Goal: Task Accomplishment & Management: Manage account settings

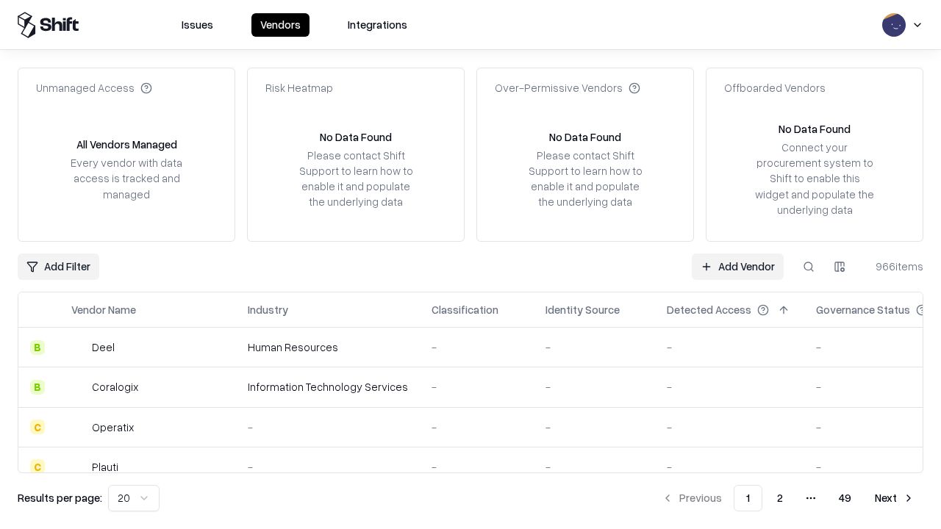
click at [737, 266] on link "Add Vendor" at bounding box center [737, 267] width 92 height 26
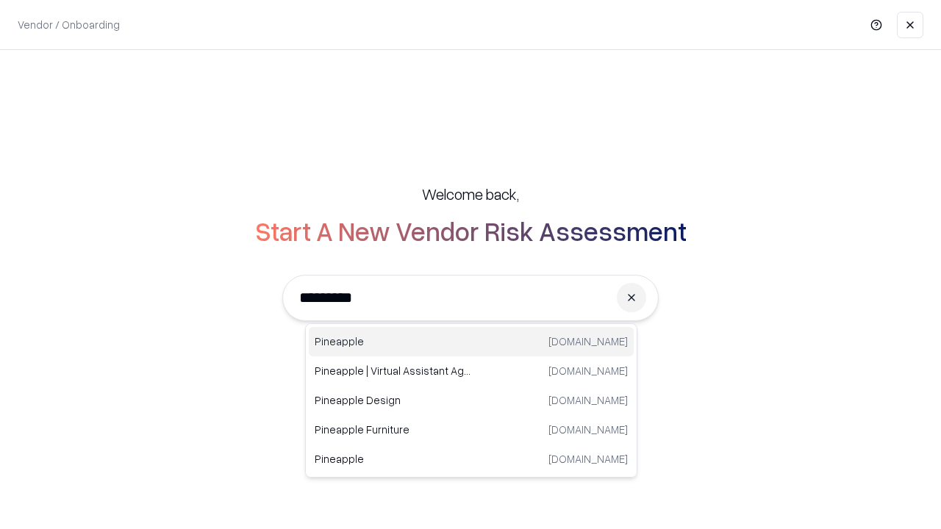
click at [471, 342] on div "Pineapple [DOMAIN_NAME]" at bounding box center [471, 341] width 325 height 29
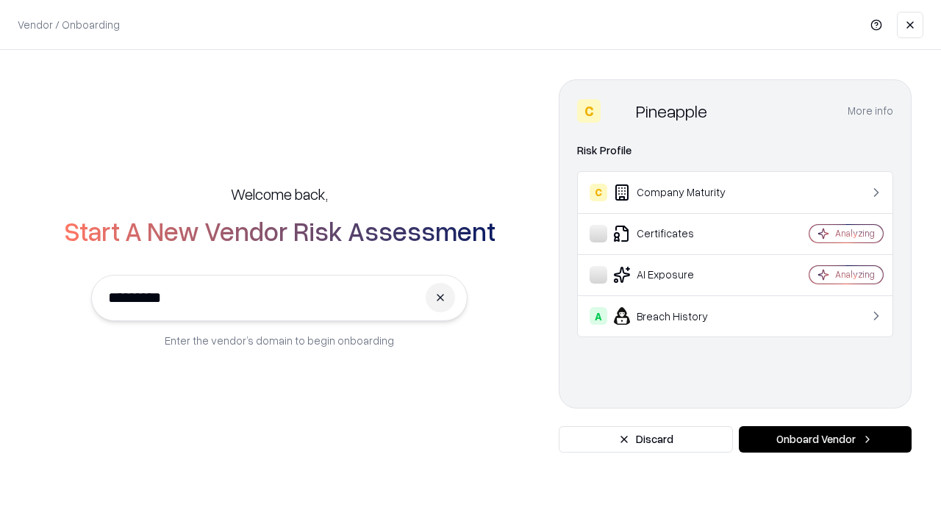
type input "*********"
click at [824, 439] on button "Onboard Vendor" at bounding box center [825, 439] width 173 height 26
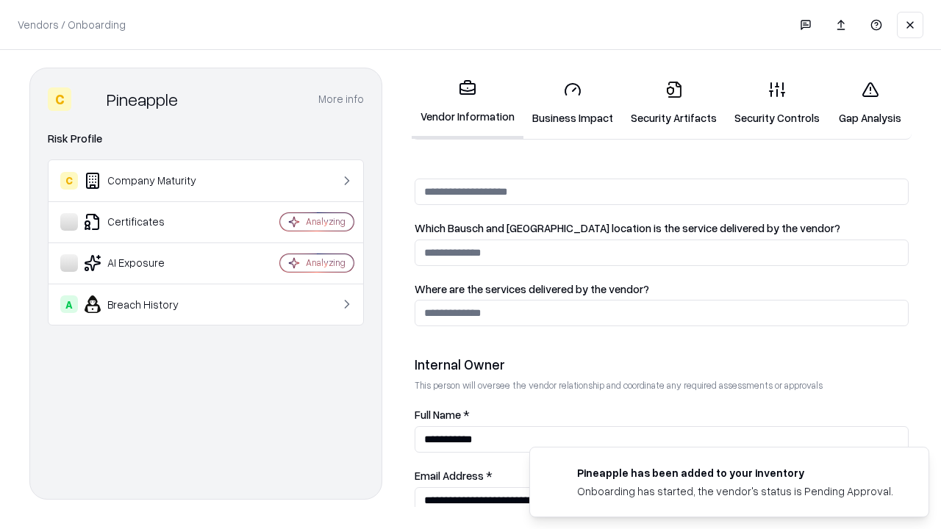
scroll to position [761, 0]
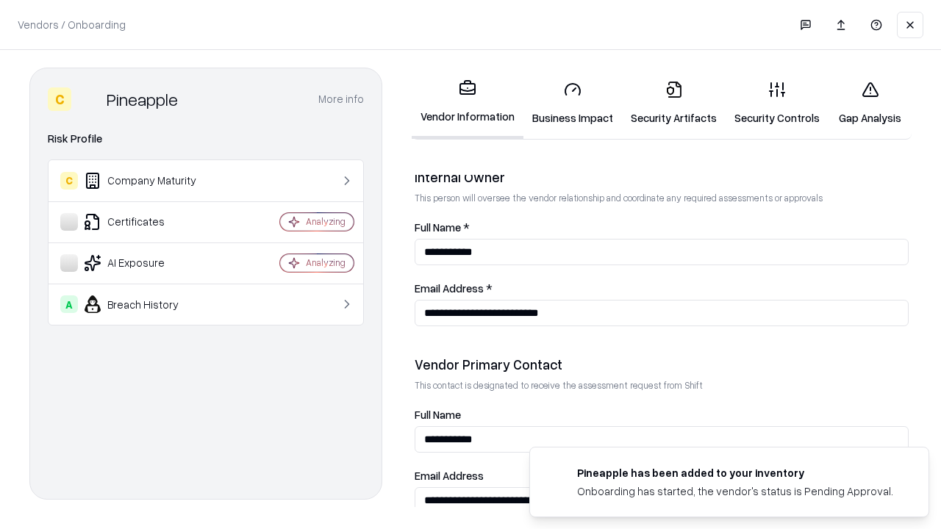
click at [673, 103] on link "Security Artifacts" at bounding box center [674, 103] width 104 height 68
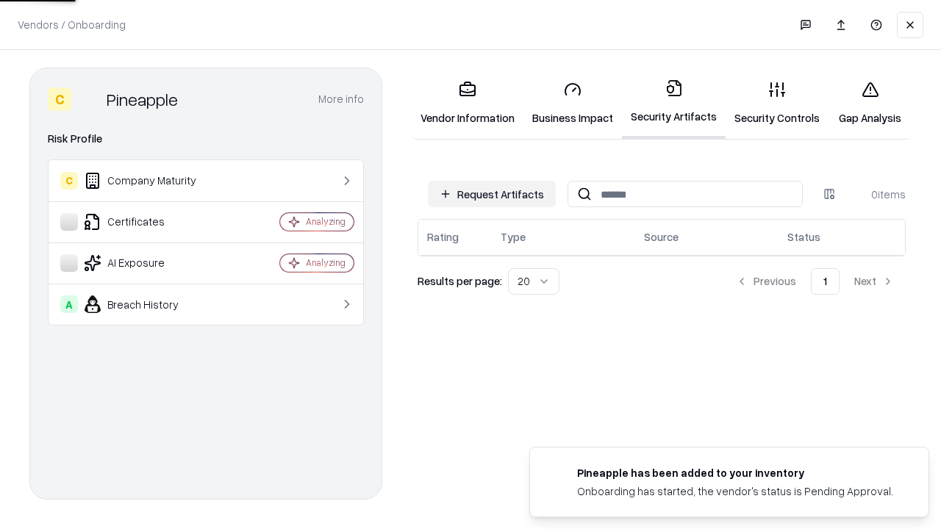
click at [492, 194] on button "Request Artifacts" at bounding box center [492, 194] width 128 height 26
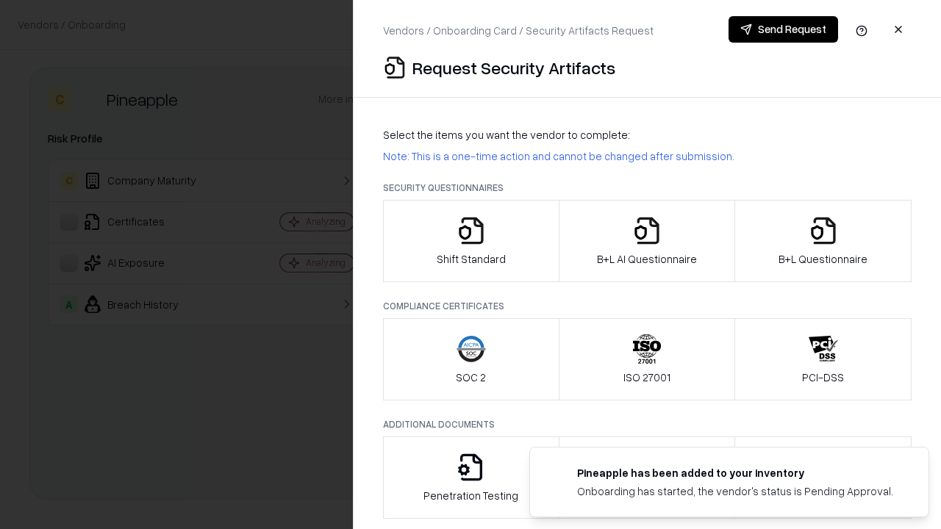
click at [822, 241] on icon "button" at bounding box center [822, 230] width 29 height 29
click at [646, 241] on icon "button" at bounding box center [646, 230] width 29 height 29
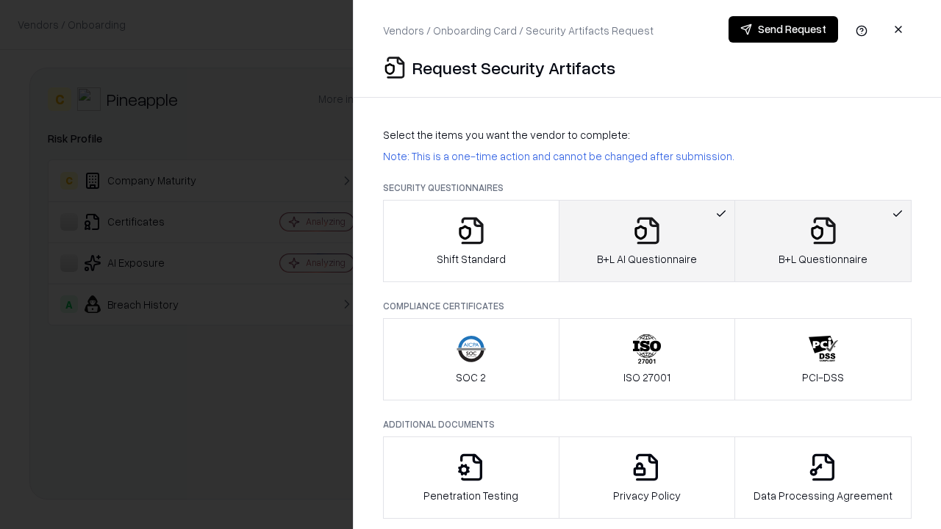
click at [783, 29] on button "Send Request" at bounding box center [782, 29] width 109 height 26
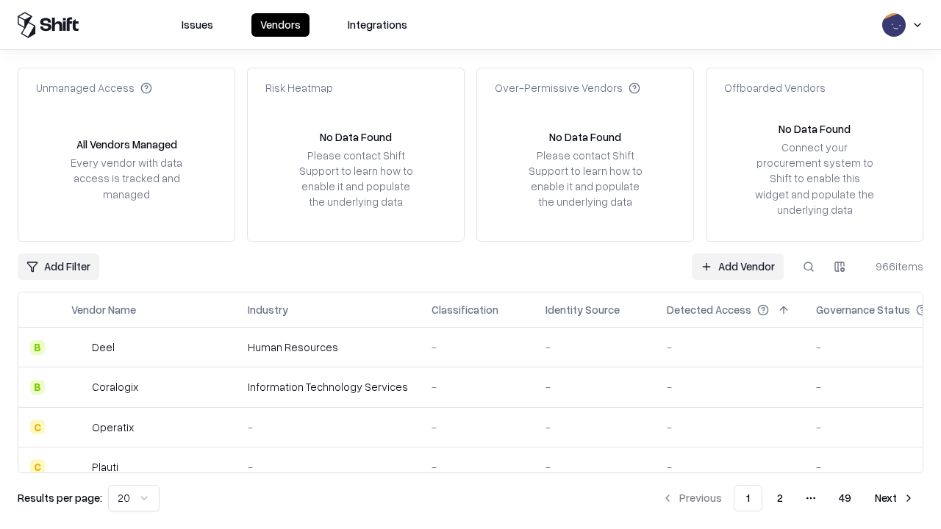
click at [808, 266] on button at bounding box center [808, 267] width 26 height 26
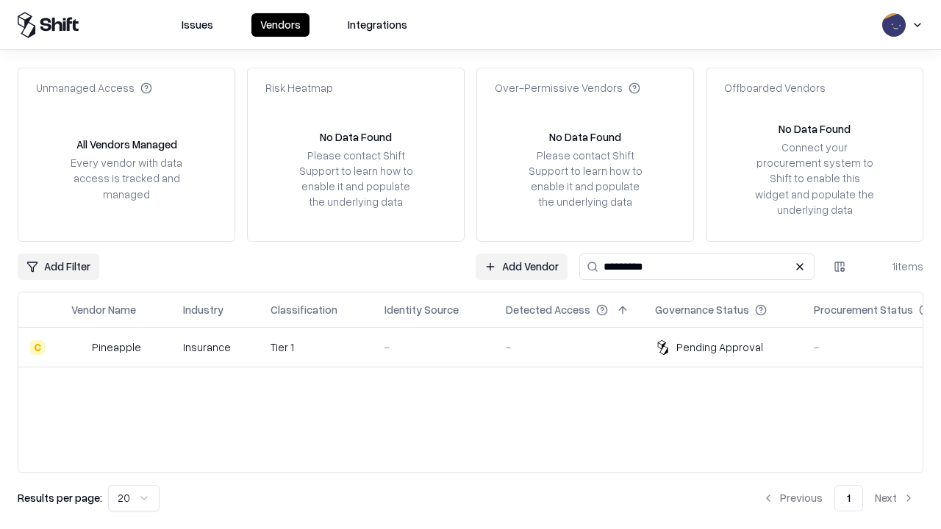
type input "*********"
click at [479, 347] on div "-" at bounding box center [433, 346] width 98 height 15
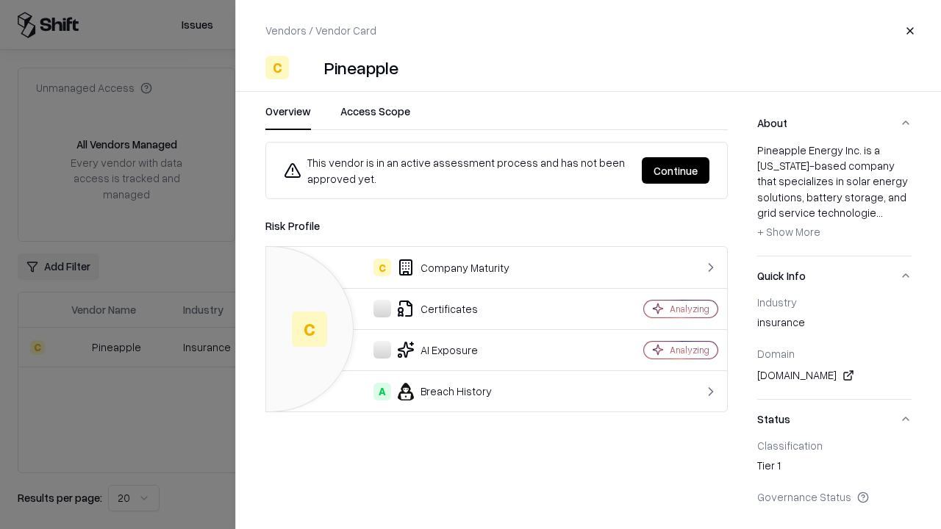
click at [675, 170] on button "Continue" at bounding box center [676, 170] width 68 height 26
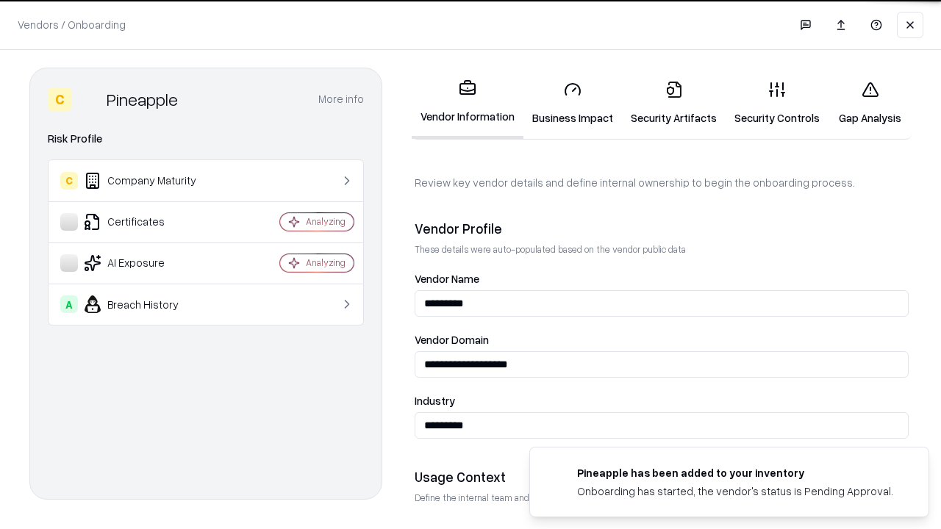
click at [673, 103] on link "Security Artifacts" at bounding box center [674, 103] width 104 height 68
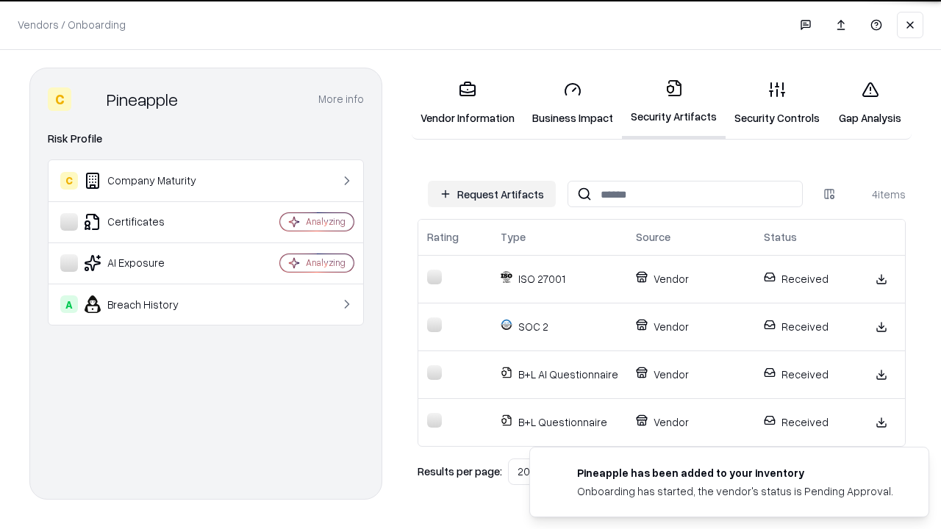
click at [869, 103] on link "Gap Analysis" at bounding box center [869, 103] width 83 height 68
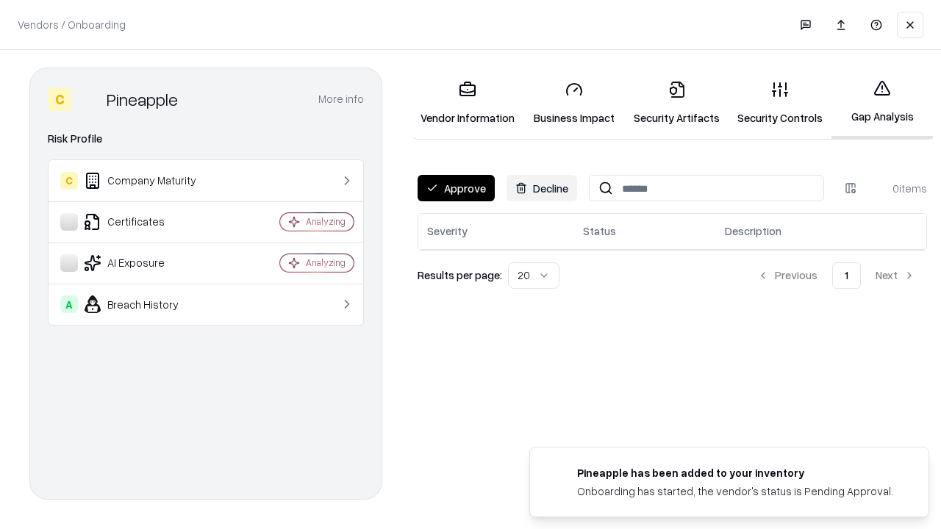
click at [456, 188] on button "Approve" at bounding box center [455, 188] width 77 height 26
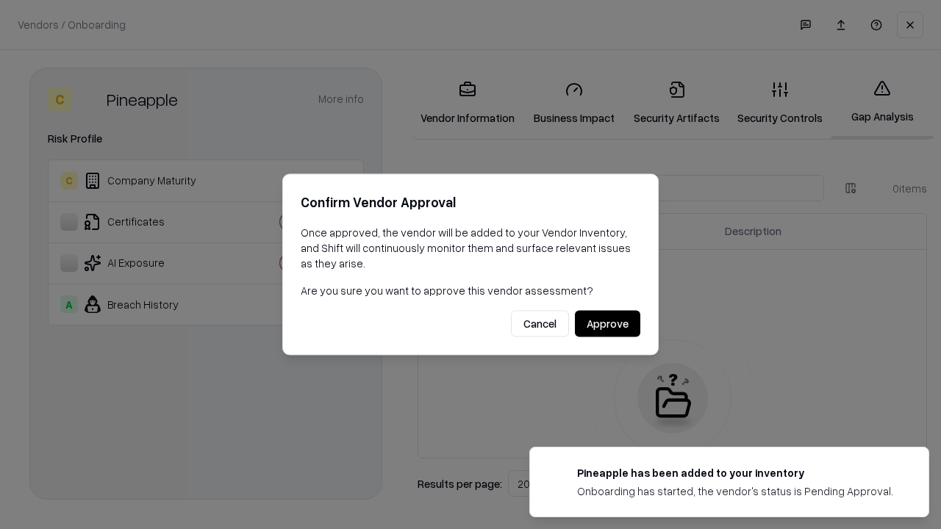
click at [607, 323] on button "Approve" at bounding box center [607, 324] width 65 height 26
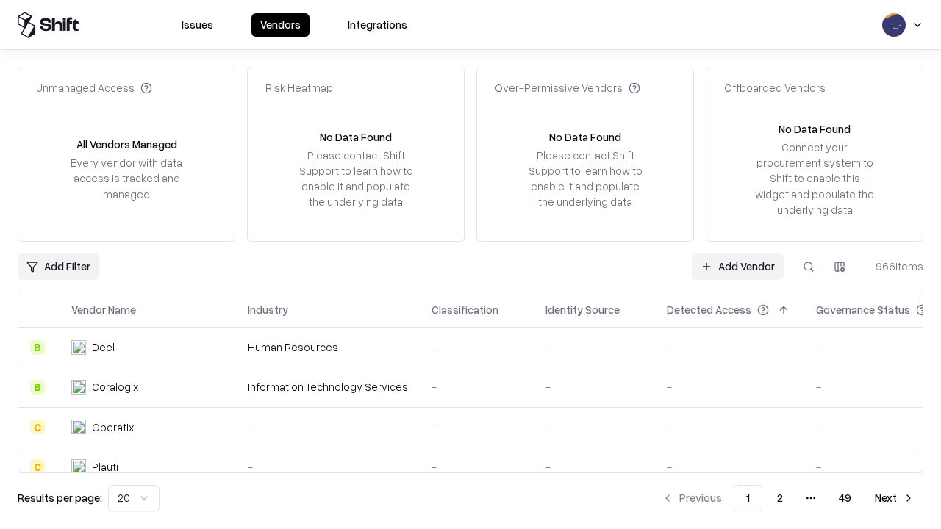
type input "*********"
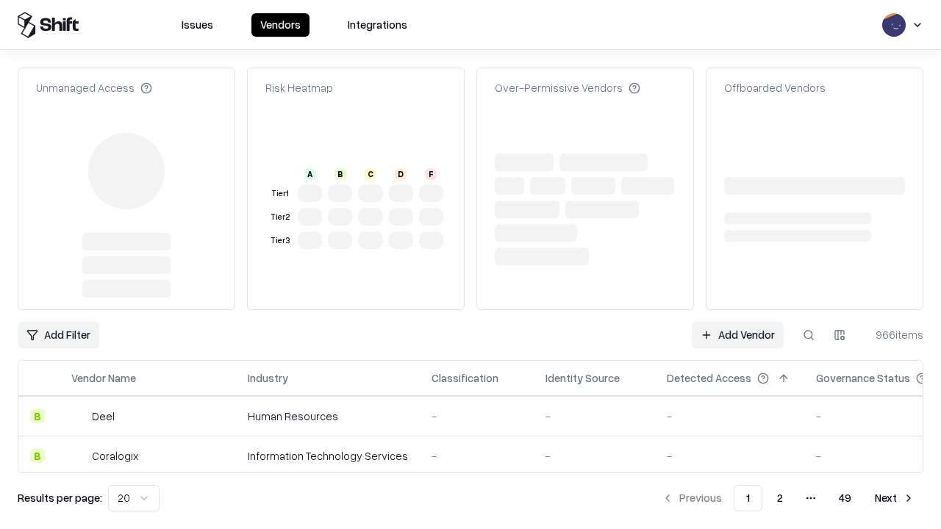
click at [737, 322] on link "Add Vendor" at bounding box center [737, 335] width 92 height 26
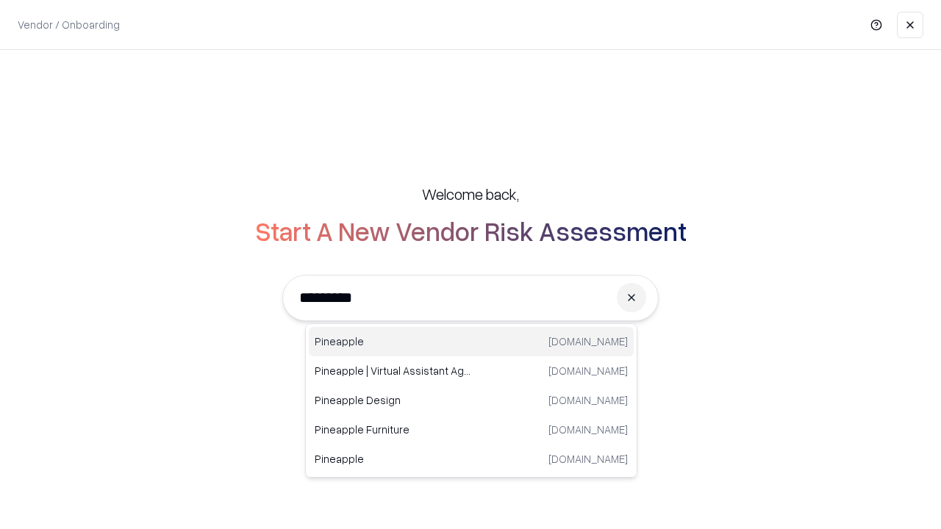
click at [471, 342] on div "Pineapple [DOMAIN_NAME]" at bounding box center [471, 341] width 325 height 29
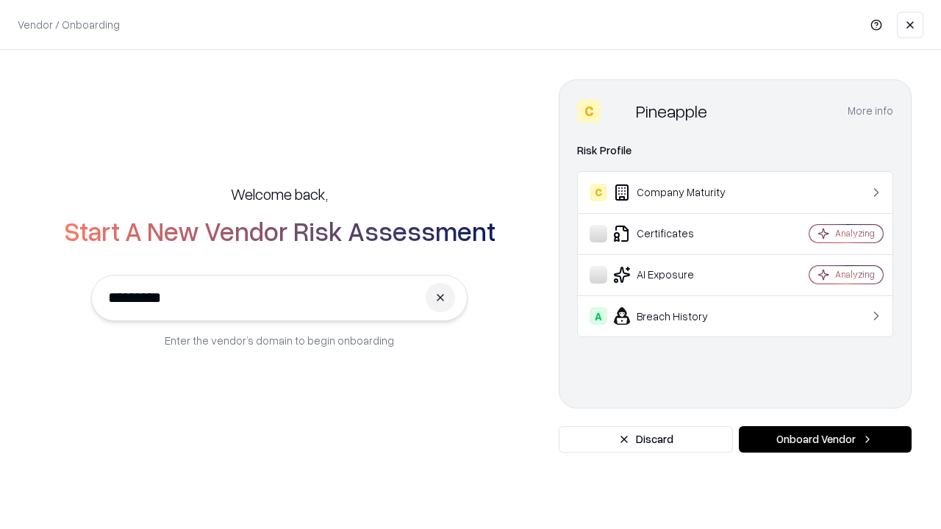
type input "*********"
click at [824, 439] on button "Onboard Vendor" at bounding box center [825, 439] width 173 height 26
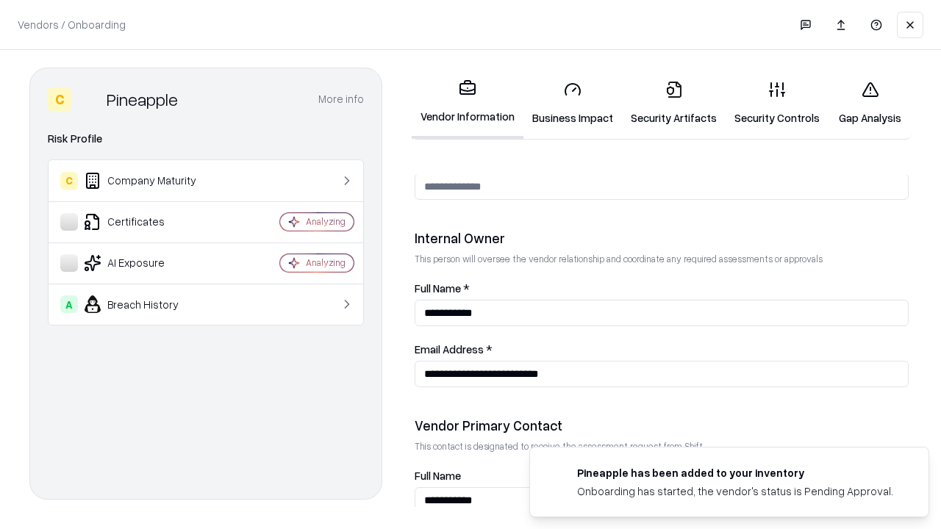
scroll to position [761, 0]
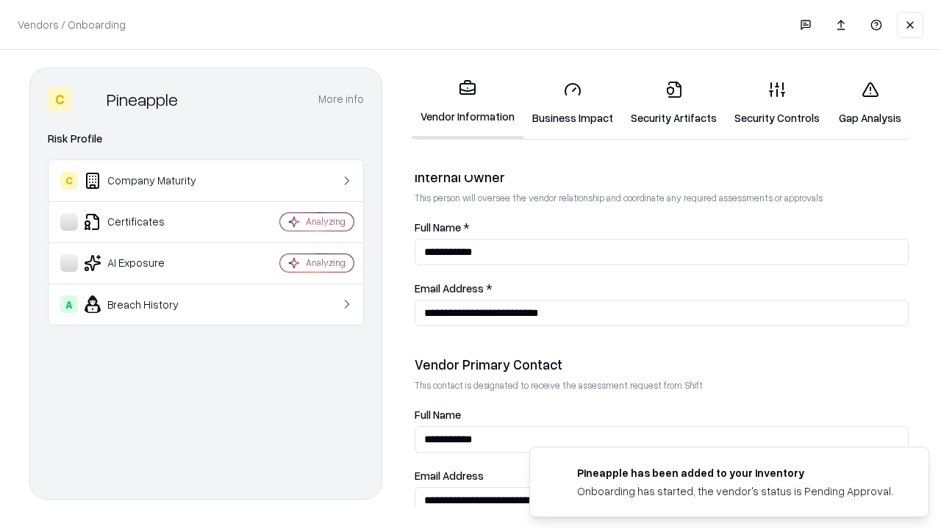
click at [869, 103] on link "Gap Analysis" at bounding box center [869, 103] width 83 height 68
